Goal: Task Accomplishment & Management: Manage account settings

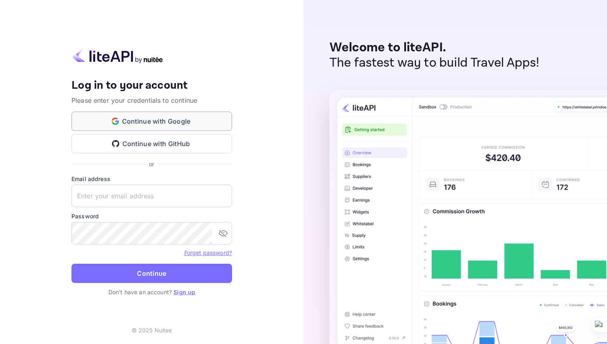
click at [201, 119] on button "Continue with Google" at bounding box center [151, 121] width 161 height 19
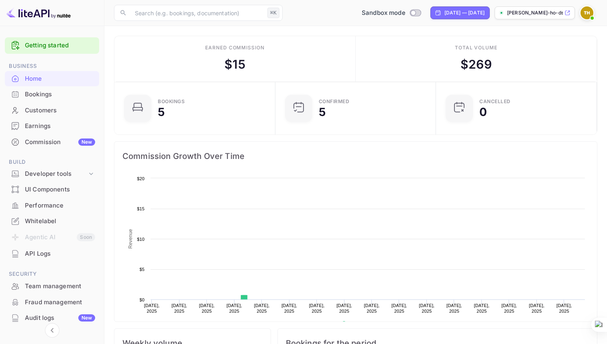
scroll to position [130, 156]
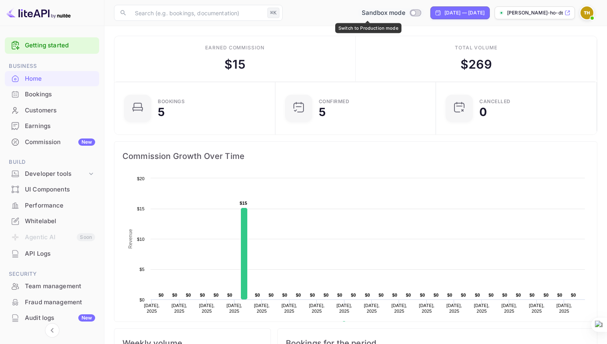
click at [405, 11] on input "Switch to Production mode" at bounding box center [413, 12] width 16 height 5
checkbox input "false"
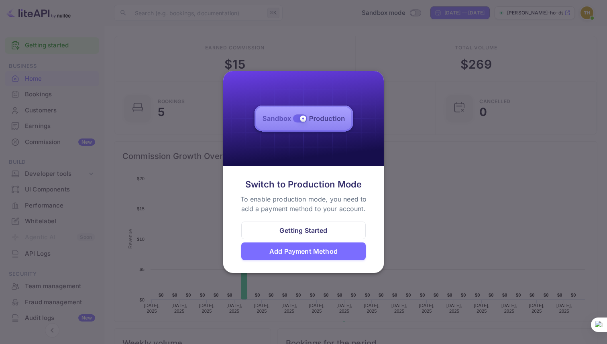
click at [423, 148] on div at bounding box center [303, 172] width 607 height 344
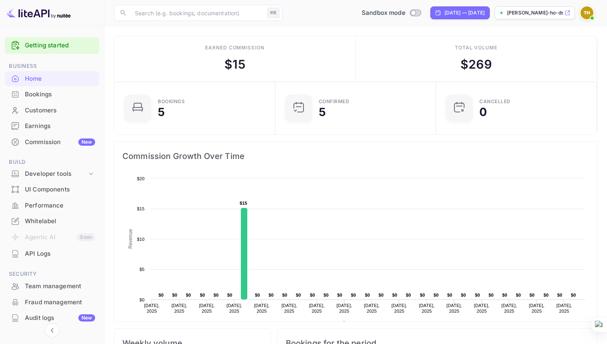
click at [540, 13] on p "[PERSON_NAME]-ho-ds5d6.n..." at bounding box center [535, 12] width 56 height 7
click at [39, 252] on div "API Logs" at bounding box center [60, 253] width 70 height 9
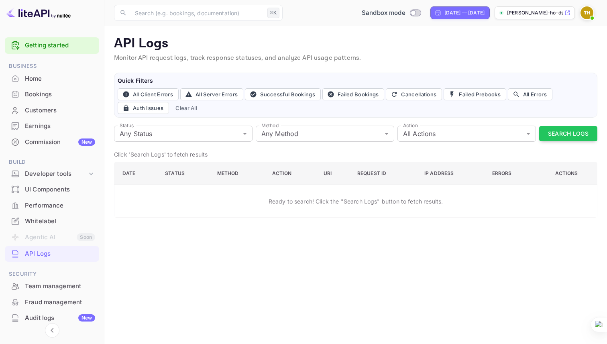
click at [58, 93] on div "Bookings" at bounding box center [60, 94] width 70 height 9
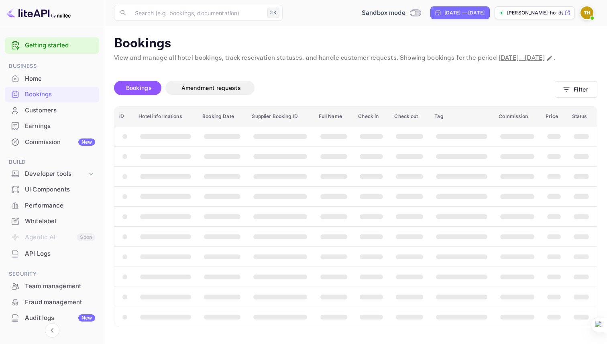
click at [48, 78] on div "Home" at bounding box center [60, 78] width 70 height 9
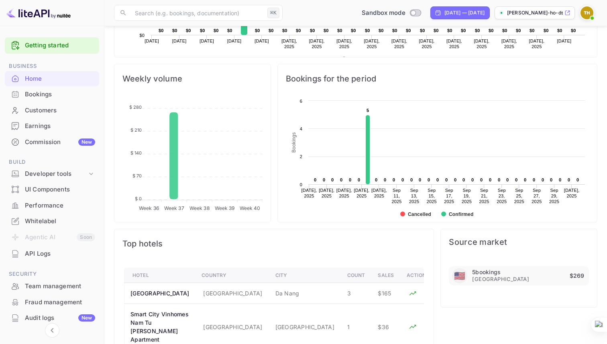
scroll to position [59, 0]
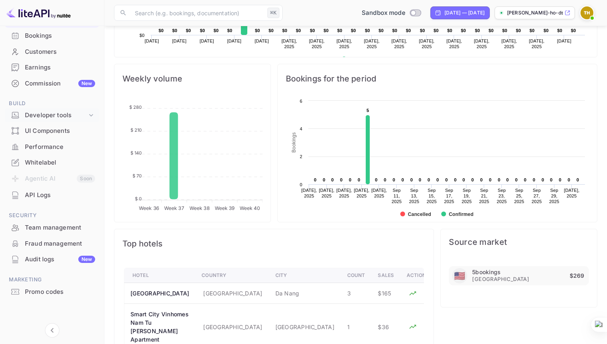
click at [54, 109] on div "Developer tools" at bounding box center [52, 115] width 94 height 14
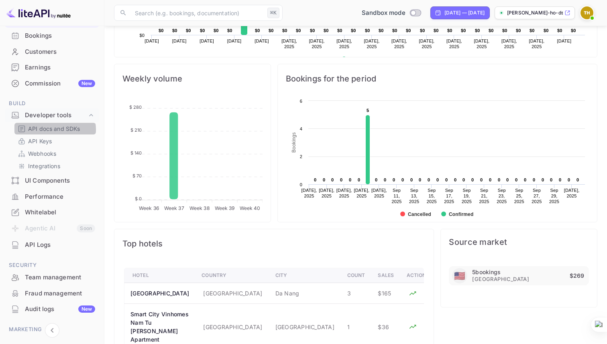
click at [55, 130] on p "API docs and SDKs" at bounding box center [54, 128] width 52 height 8
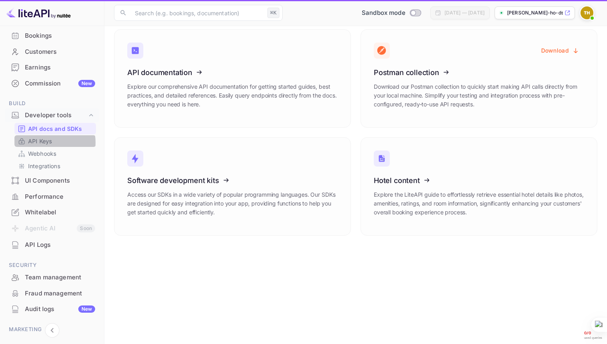
click at [48, 142] on p "API Keys" at bounding box center [40, 141] width 24 height 8
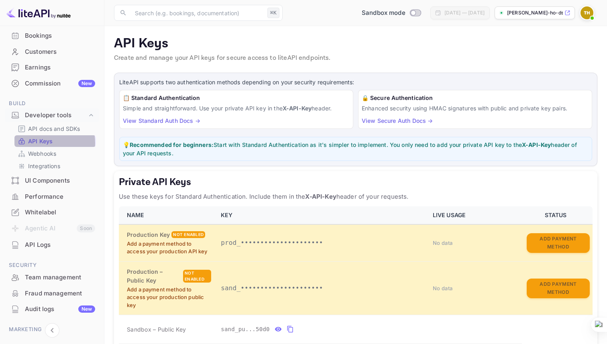
click at [39, 143] on p "API Keys" at bounding box center [40, 141] width 24 height 8
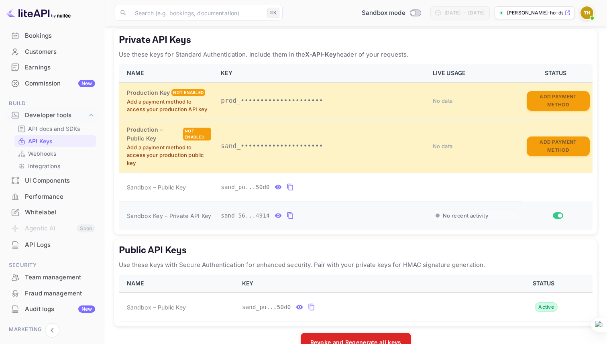
scroll to position [163, 0]
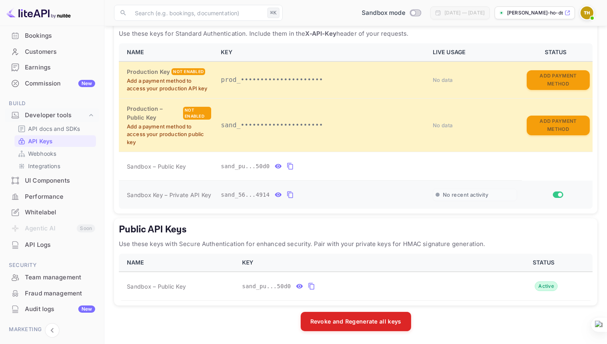
click at [289, 192] on icon "private api keys table" at bounding box center [290, 195] width 7 height 10
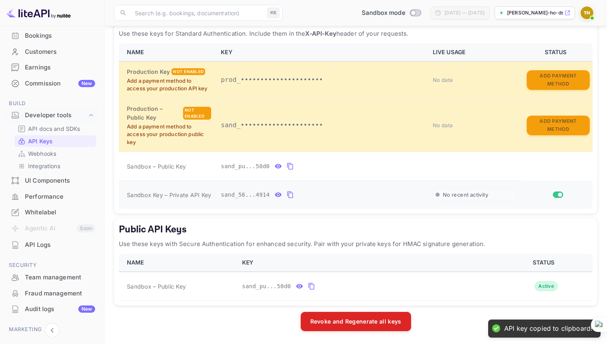
click at [278, 195] on icon "private api keys table" at bounding box center [278, 195] width 7 height 4
click at [371, 197] on icon "private api keys table" at bounding box center [371, 195] width 7 height 10
click at [285, 195] on button "private api keys table" at bounding box center [290, 194] width 10 height 13
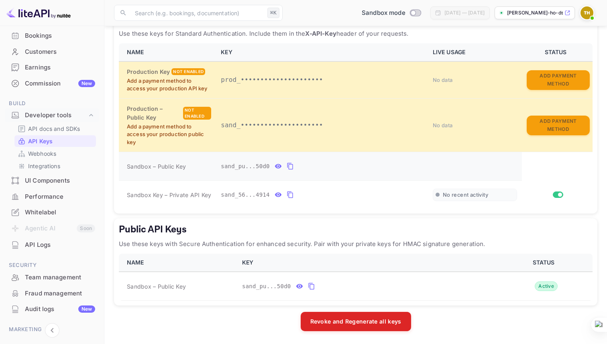
click at [290, 166] on icon "private api keys table" at bounding box center [290, 166] width 7 height 10
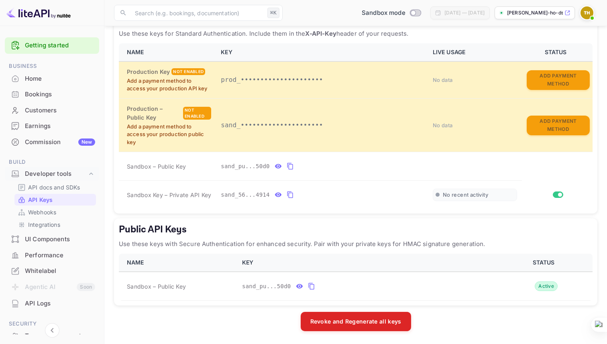
click at [49, 86] on li "Bookings" at bounding box center [52, 94] width 94 height 16
click at [49, 93] on div "Bookings" at bounding box center [60, 94] width 70 height 9
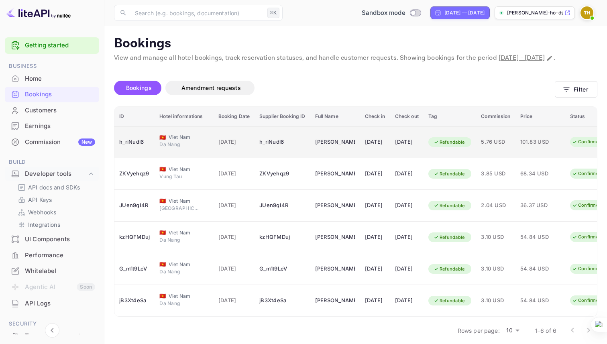
click at [182, 148] on span "Da Nang" at bounding box center [179, 144] width 40 height 7
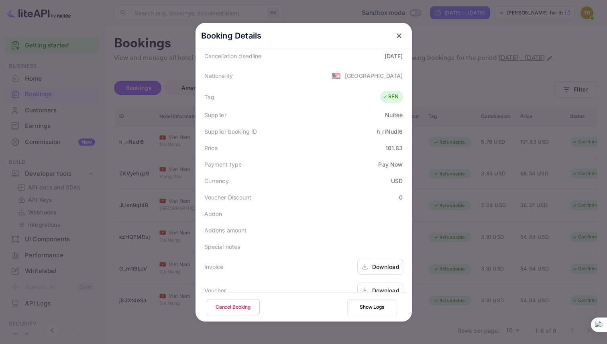
scroll to position [195, 0]
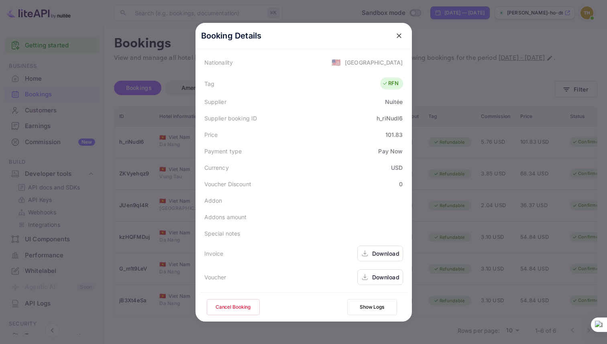
click at [537, 188] on div at bounding box center [303, 172] width 607 height 344
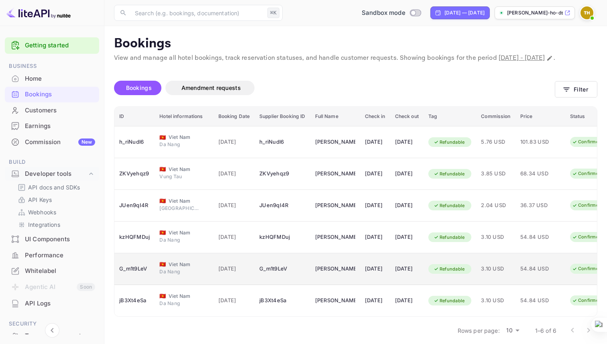
click at [248, 266] on td "[DATE]" at bounding box center [234, 269] width 41 height 32
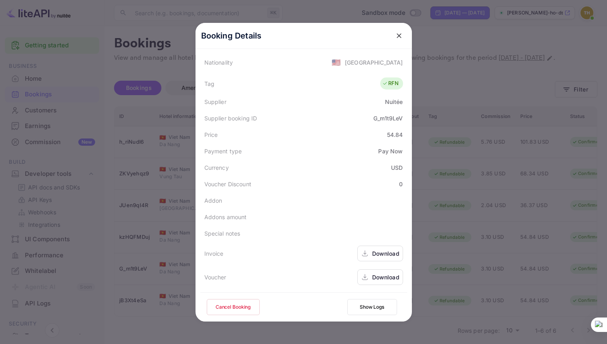
click at [450, 248] on div at bounding box center [303, 172] width 607 height 344
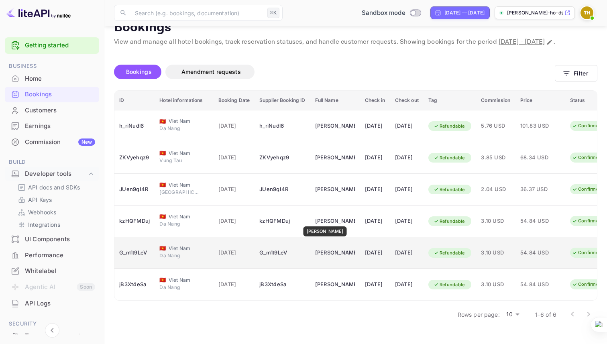
scroll to position [0, 0]
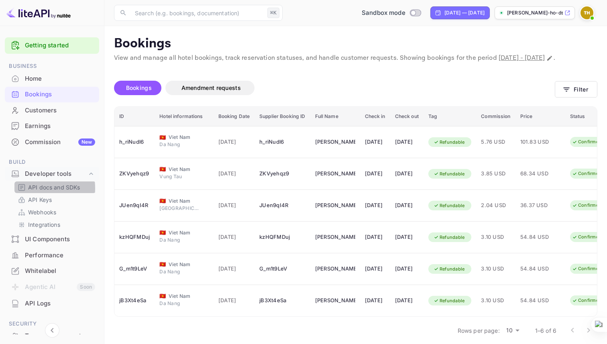
click at [33, 188] on p "API docs and SDKs" at bounding box center [54, 187] width 52 height 8
click at [34, 199] on p "API Keys" at bounding box center [40, 199] width 24 height 8
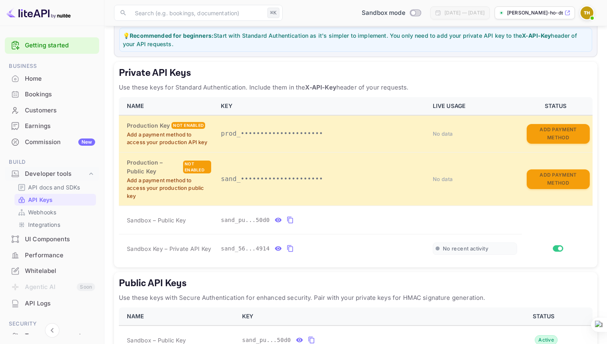
scroll to position [110, 0]
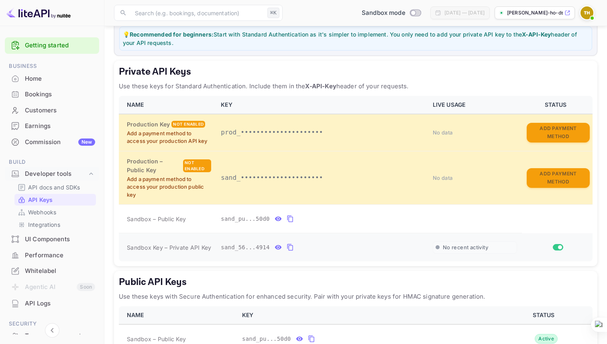
click at [279, 244] on icon "private api keys table" at bounding box center [278, 247] width 7 height 10
click at [279, 215] on icon "private api keys table" at bounding box center [278, 219] width 7 height 10
click at [243, 246] on span "sand_5666c7b6-78b8-46da-a6f5-5741bb824914" at bounding box center [292, 247] width 143 height 8
click at [386, 246] on icon "private api keys table" at bounding box center [383, 247] width 7 height 10
click at [220, 219] on td "sand_public_55a1a86b-04f0-11f0-823a-42010ac950d0" at bounding box center [322, 219] width 212 height 28
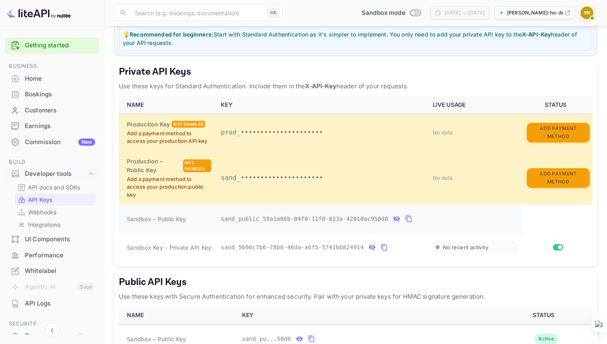
click at [229, 219] on span "sand_public_55a1a86b-04f0-11f0-823a-42010ac950d0" at bounding box center [304, 219] width 167 height 8
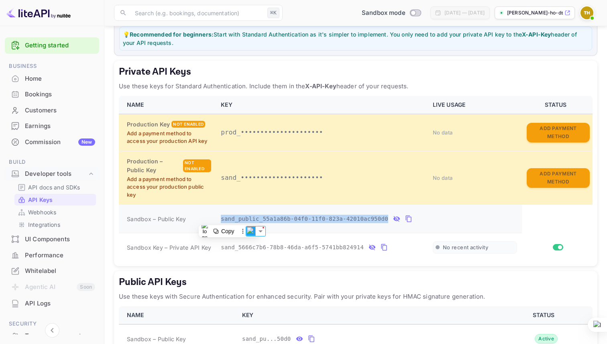
click at [229, 219] on span "sand_public_55a1a86b-04f0-11f0-823a-42010ac950d0" at bounding box center [304, 219] width 167 height 8
click at [232, 219] on span "sand_public_55a1a86b-04f0-11f0-823a-42010ac950d0" at bounding box center [304, 219] width 167 height 8
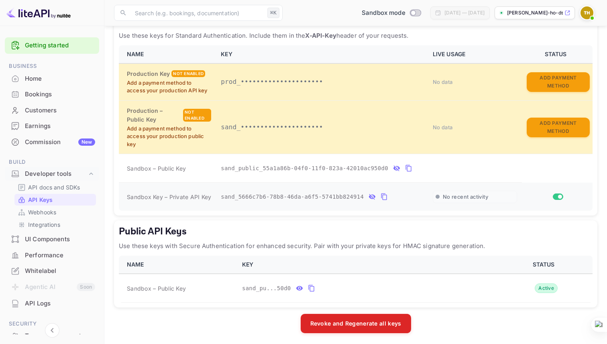
scroll to position [163, 0]
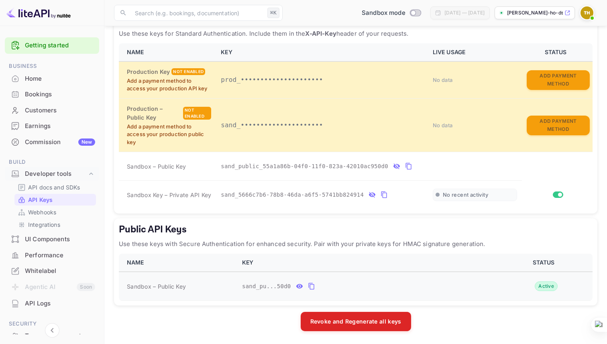
click at [297, 287] on icon "public api keys table" at bounding box center [299, 286] width 7 height 4
click at [311, 285] on span "sand_public_55a1a86b-04f0-11f0-823a-42010ac950d0" at bounding box center [325, 286] width 167 height 8
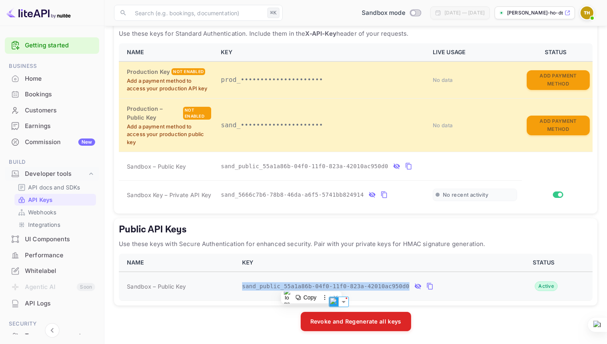
copy div "sand_public_55a1a86b-04f0-11f0-823a-42010ac950d0"
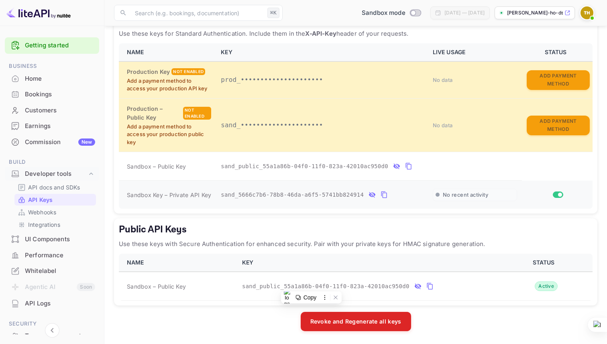
click at [431, 203] on td "No recent activity" at bounding box center [475, 195] width 94 height 28
click at [317, 165] on span "sand_public_55a1a86b-04f0-11f0-823a-42010ac950d0" at bounding box center [304, 166] width 167 height 8
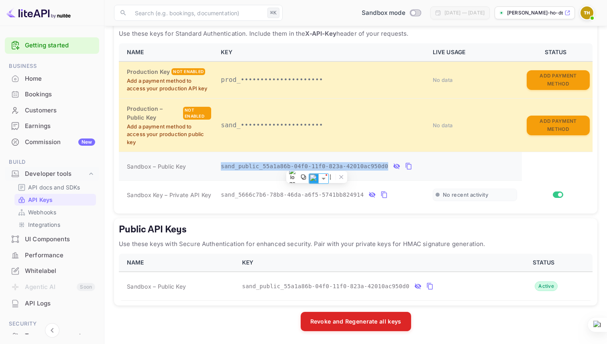
click at [317, 165] on span "sand_public_55a1a86b-04f0-11f0-823a-42010ac950d0" at bounding box center [304, 166] width 167 height 8
copy div "sand_public_55a1a86b-04f0-11f0-823a-42010ac950d0"
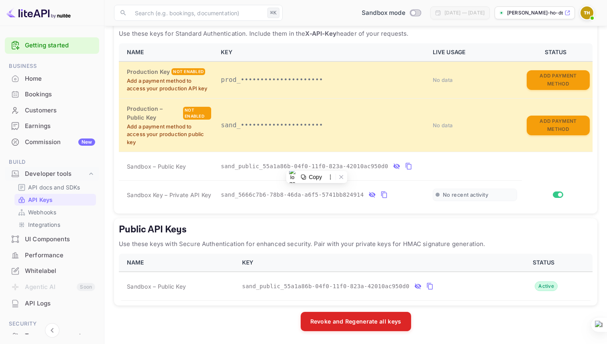
click at [256, 245] on p "Use these keys with Secure Authentication for enhanced security. Pair with your…" at bounding box center [356, 244] width 474 height 10
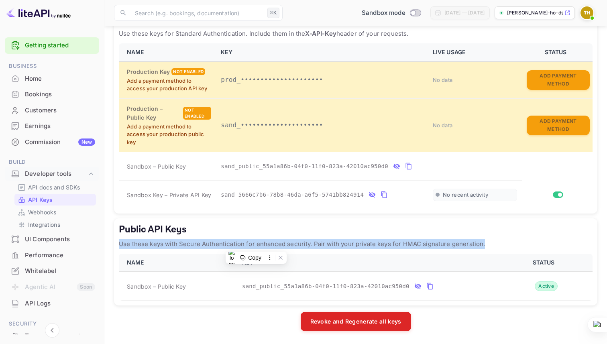
click at [256, 245] on p "Use these keys with Secure Authentication for enhanced security. Pair with your…" at bounding box center [356, 244] width 474 height 10
click at [266, 245] on p "Use these keys with Secure Authentication for enhanced security. Pair with your…" at bounding box center [356, 244] width 474 height 10
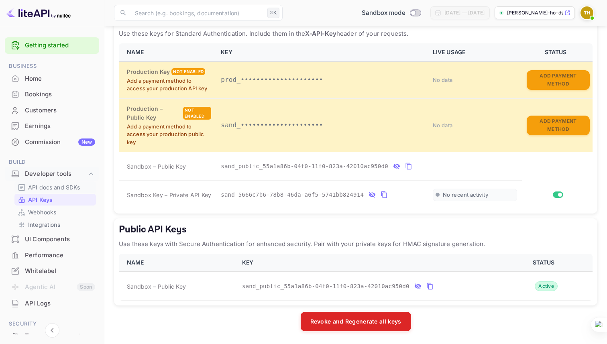
click at [51, 189] on p "API docs and SDKs" at bounding box center [54, 187] width 52 height 8
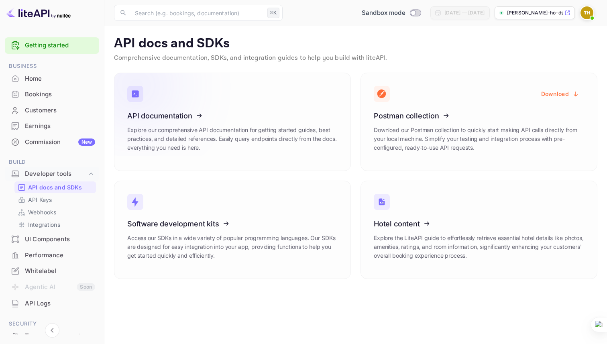
click at [209, 121] on icon at bounding box center [176, 114] width 125 height 83
click at [55, 90] on div "Bookings" at bounding box center [60, 94] width 70 height 9
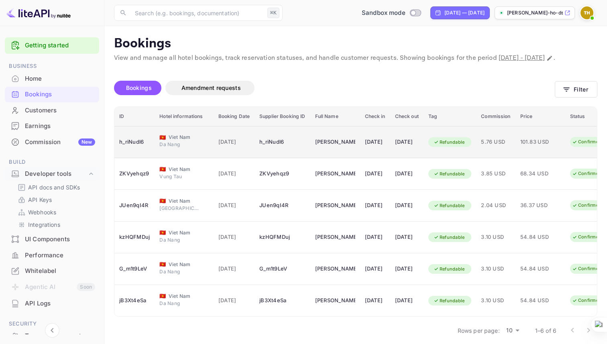
click at [206, 150] on div "Da Nang" at bounding box center [183, 145] width 49 height 9
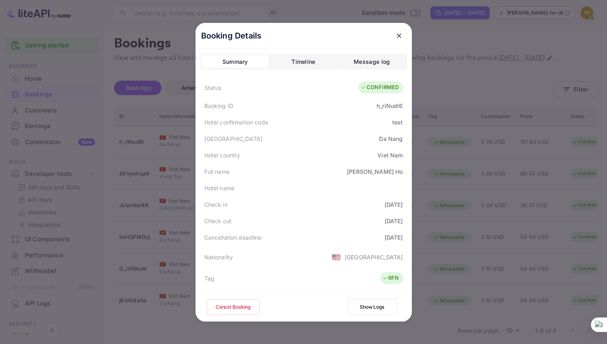
click at [440, 102] on div at bounding box center [303, 172] width 607 height 344
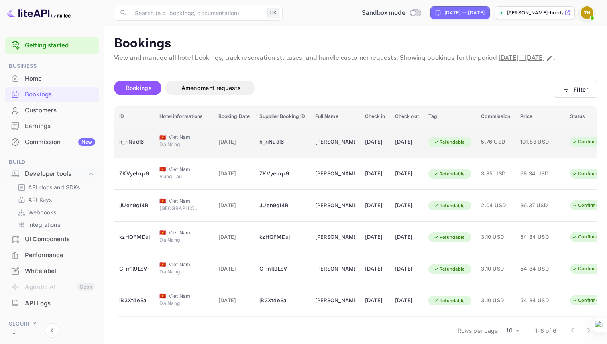
click at [121, 148] on div "h_riNudl6" at bounding box center [134, 142] width 31 height 13
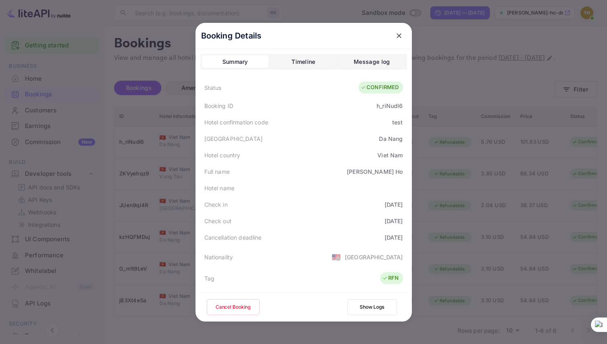
click at [380, 213] on div "Check out [DATE]" at bounding box center [303, 221] width 207 height 16
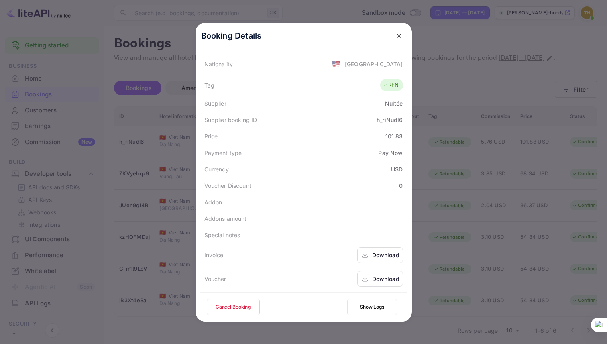
scroll to position [195, 0]
click at [445, 156] on div at bounding box center [303, 172] width 607 height 344
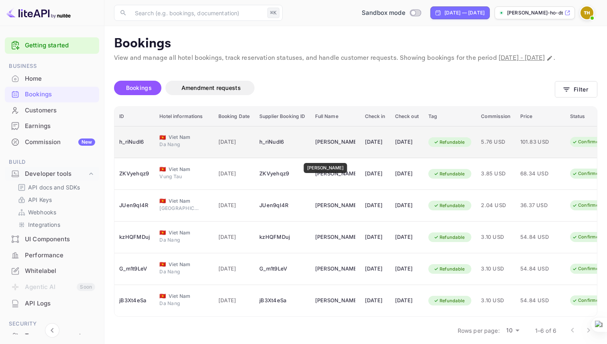
click at [317, 148] on div "[PERSON_NAME]" at bounding box center [335, 142] width 40 height 13
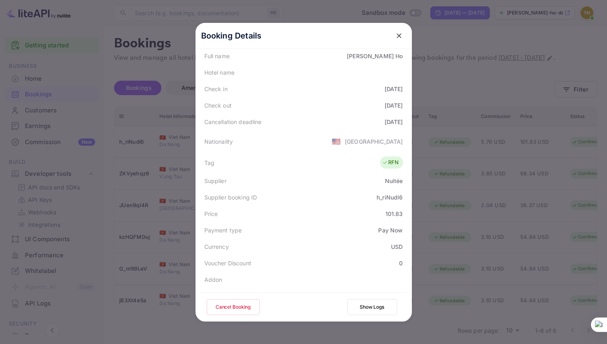
scroll to position [0, 0]
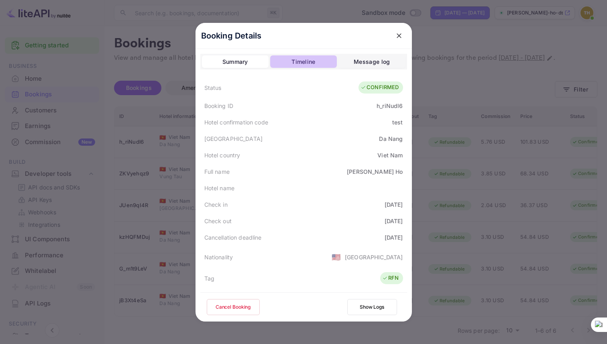
click at [297, 67] on button "Timeline" at bounding box center [303, 61] width 67 height 13
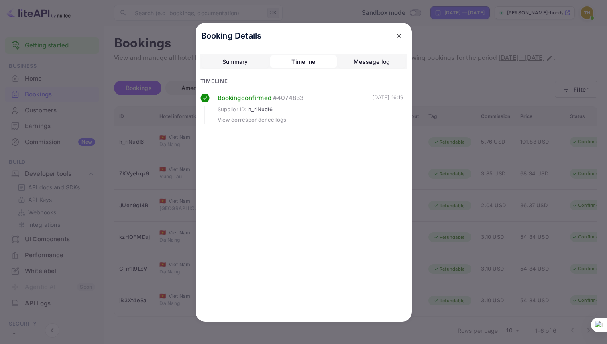
click at [378, 98] on div "[DATE] 16:19" at bounding box center [388, 109] width 32 height 31
click at [382, 98] on div "[DATE] 16:19" at bounding box center [388, 109] width 32 height 31
click at [369, 63] on div "Message log" at bounding box center [372, 62] width 36 height 10
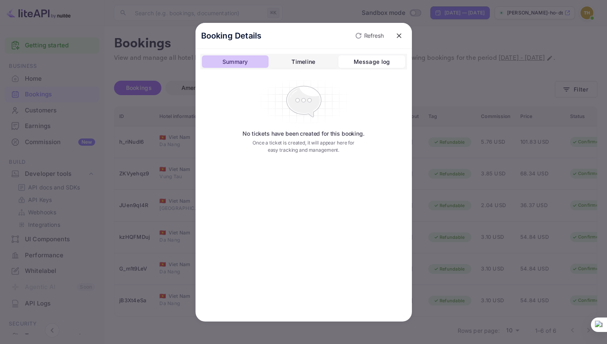
click at [251, 63] on button "Summary" at bounding box center [235, 61] width 67 height 13
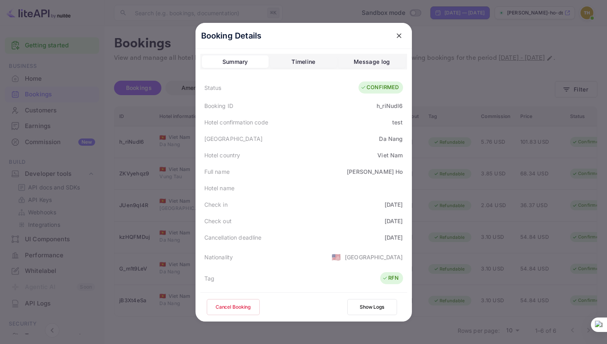
click at [397, 37] on icon "close" at bounding box center [399, 36] width 8 height 8
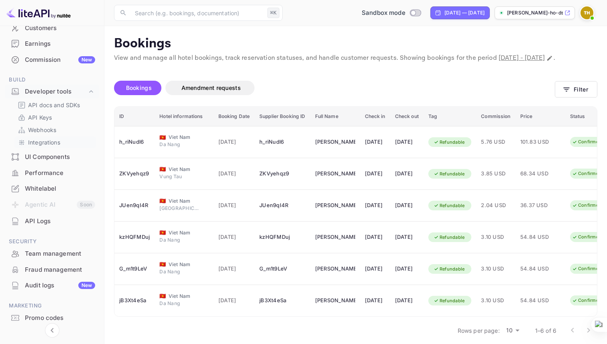
scroll to position [96, 0]
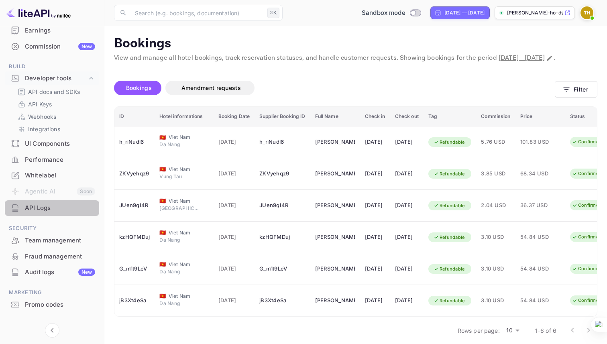
click at [52, 213] on div "API Logs" at bounding box center [52, 208] width 94 height 16
